Goal: Check status: Check status

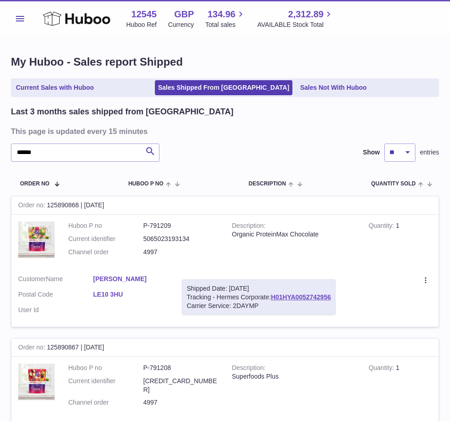
click at [19, 22] on button "Menu" at bounding box center [20, 19] width 18 height 18
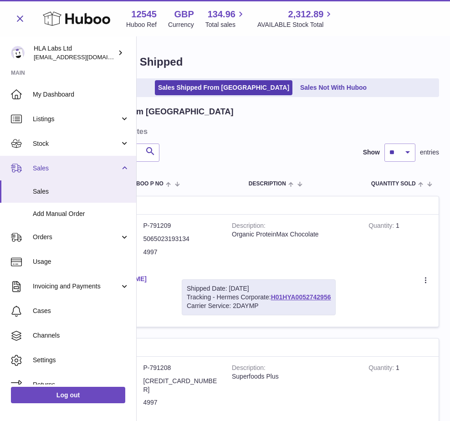
click at [32, 170] on link "Sales" at bounding box center [68, 168] width 136 height 25
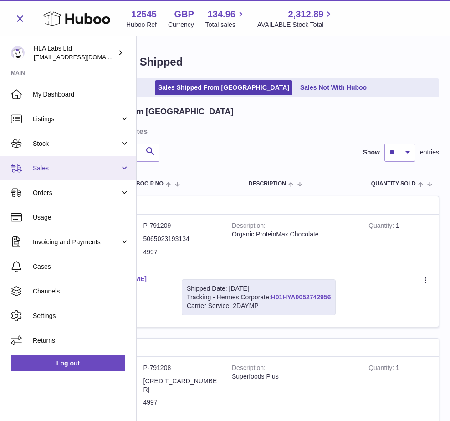
click at [32, 170] on link "Sales" at bounding box center [68, 168] width 136 height 25
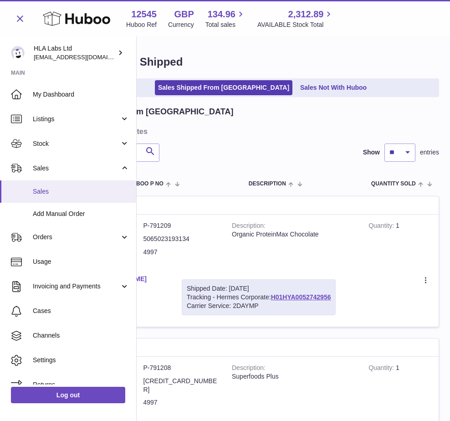
click at [30, 198] on link "Sales" at bounding box center [68, 191] width 136 height 22
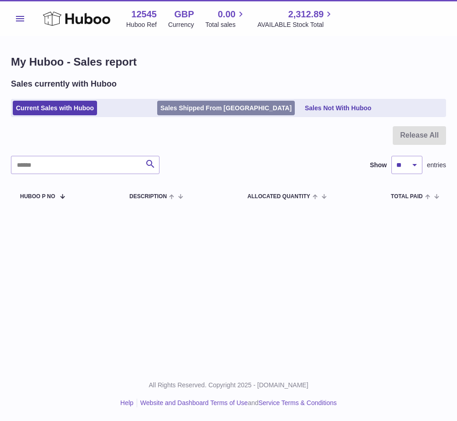
click at [201, 110] on link "Sales Shipped From [GEOGRAPHIC_DATA]" at bounding box center [226, 108] width 138 height 15
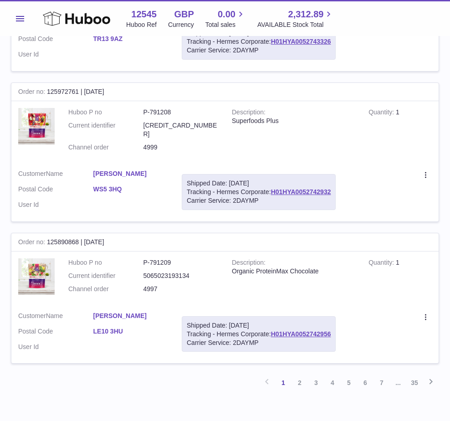
scroll to position [1304, 0]
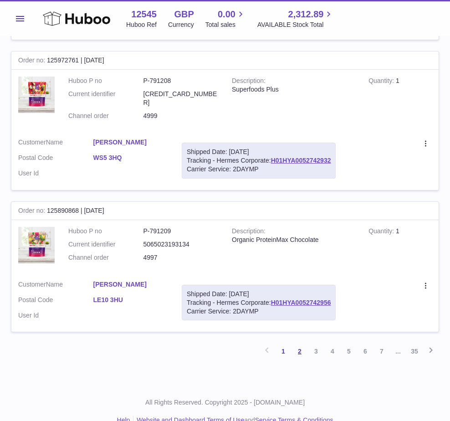
click at [301, 343] on link "2" at bounding box center [300, 351] width 16 height 16
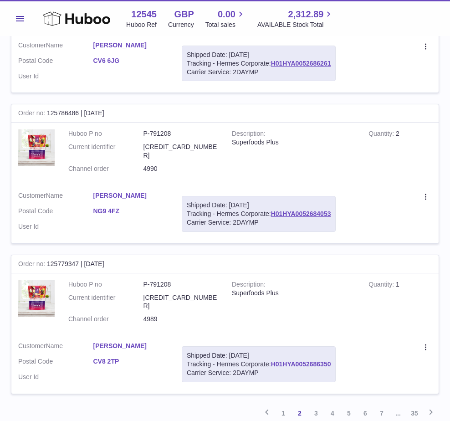
scroll to position [1297, 0]
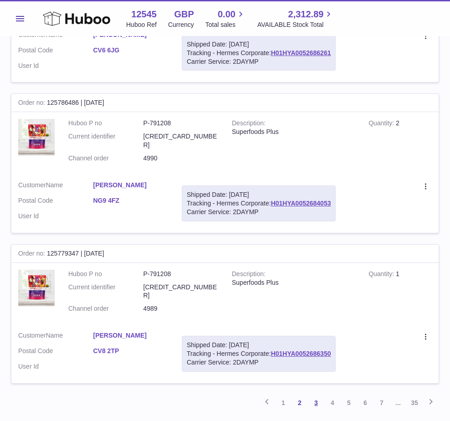
click at [316, 395] on link "3" at bounding box center [316, 403] width 16 height 16
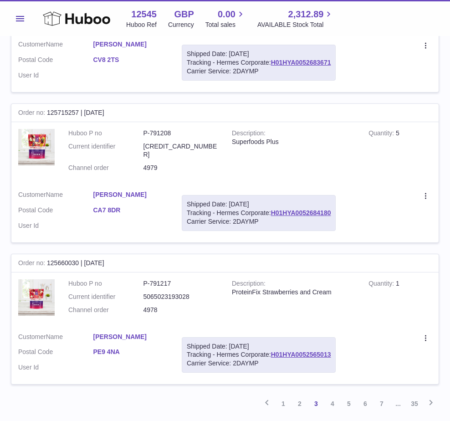
scroll to position [1304, 0]
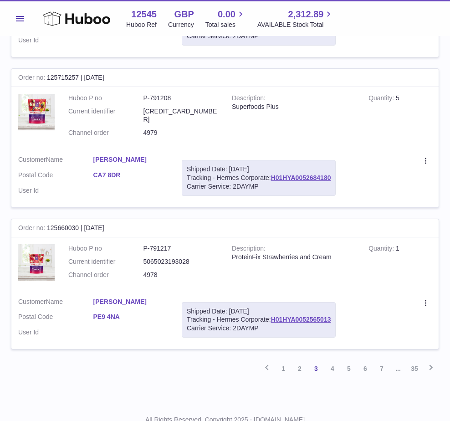
click at [329, 360] on link "4" at bounding box center [332, 368] width 16 height 16
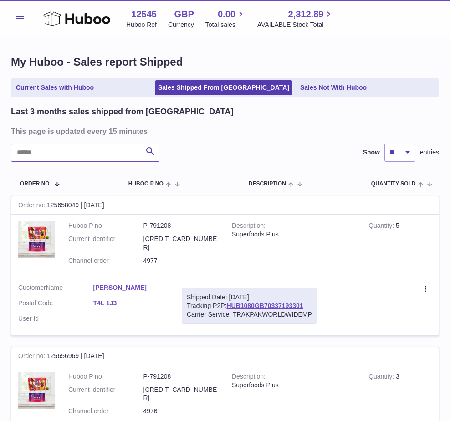
click at [61, 149] on input "text" at bounding box center [85, 153] width 149 height 18
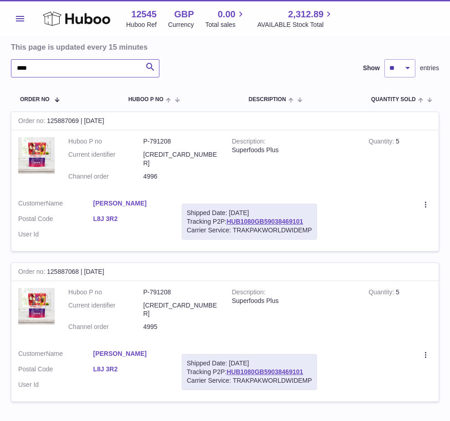
scroll to position [91, 0]
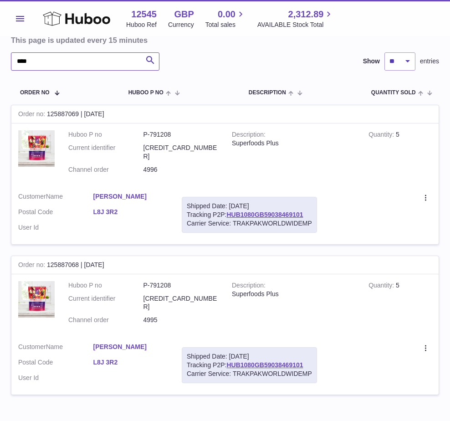
type input "****"
drag, startPoint x: 68, startPoint y: 161, endPoint x: 312, endPoint y: 206, distance: 247.8
click at [312, 206] on tr "Order no 125887069 | 3rd Oct Huboo P no P-791208 Current identifier 50650231930…" at bounding box center [225, 174] width 428 height 139
copy tr "Channel order 4996 Description Superfoods Plus Quantity 5 Customer Name Mauro D…"
drag, startPoint x: 339, startPoint y: 64, endPoint x: 171, endPoint y: 9, distance: 177.1
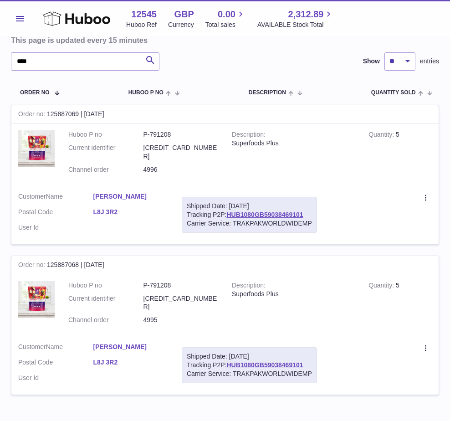
click at [339, 63] on div "**** Search Show ** ** ** entries" at bounding box center [225, 61] width 428 height 18
